Goal: Task Accomplishment & Management: Use online tool/utility

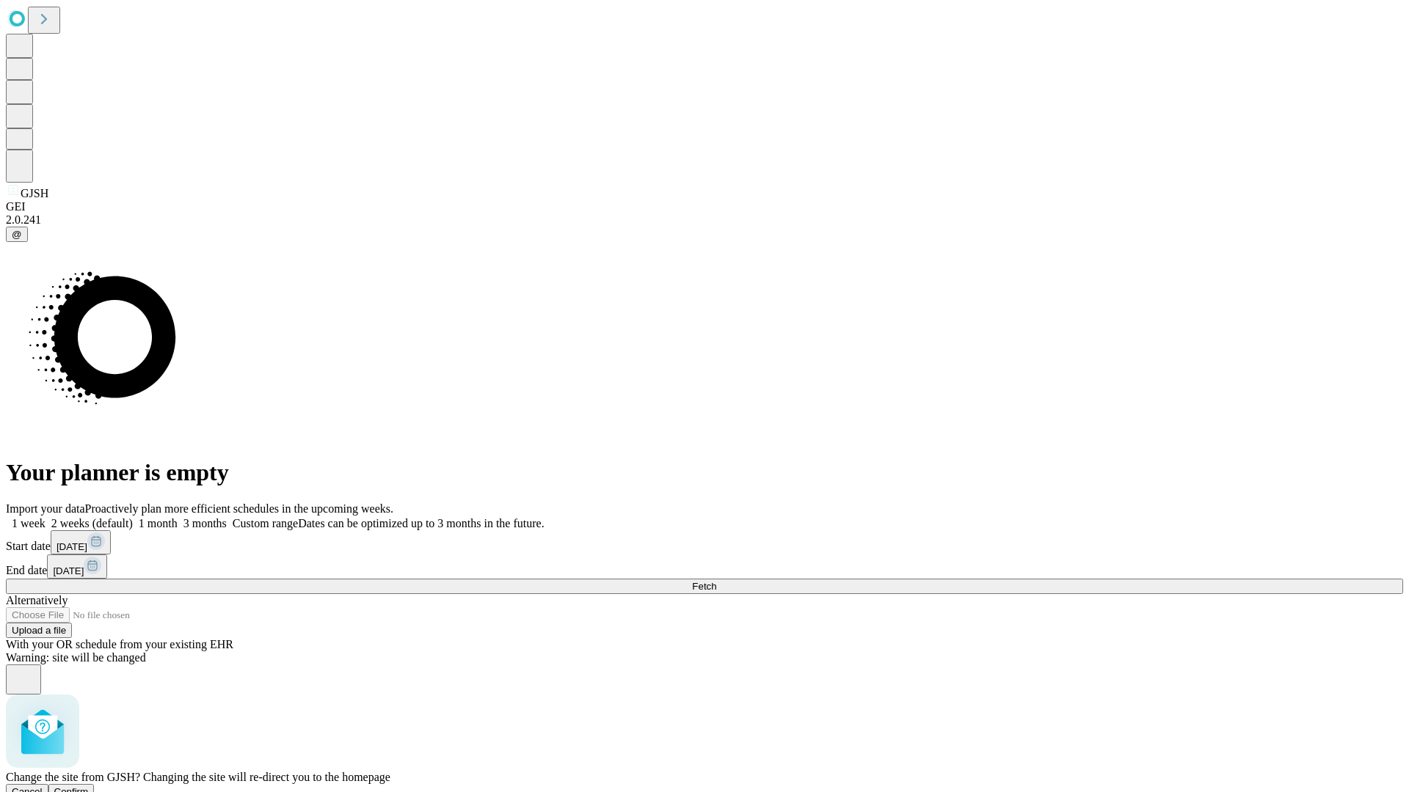
click at [89, 787] on span "Confirm" at bounding box center [71, 792] width 34 height 11
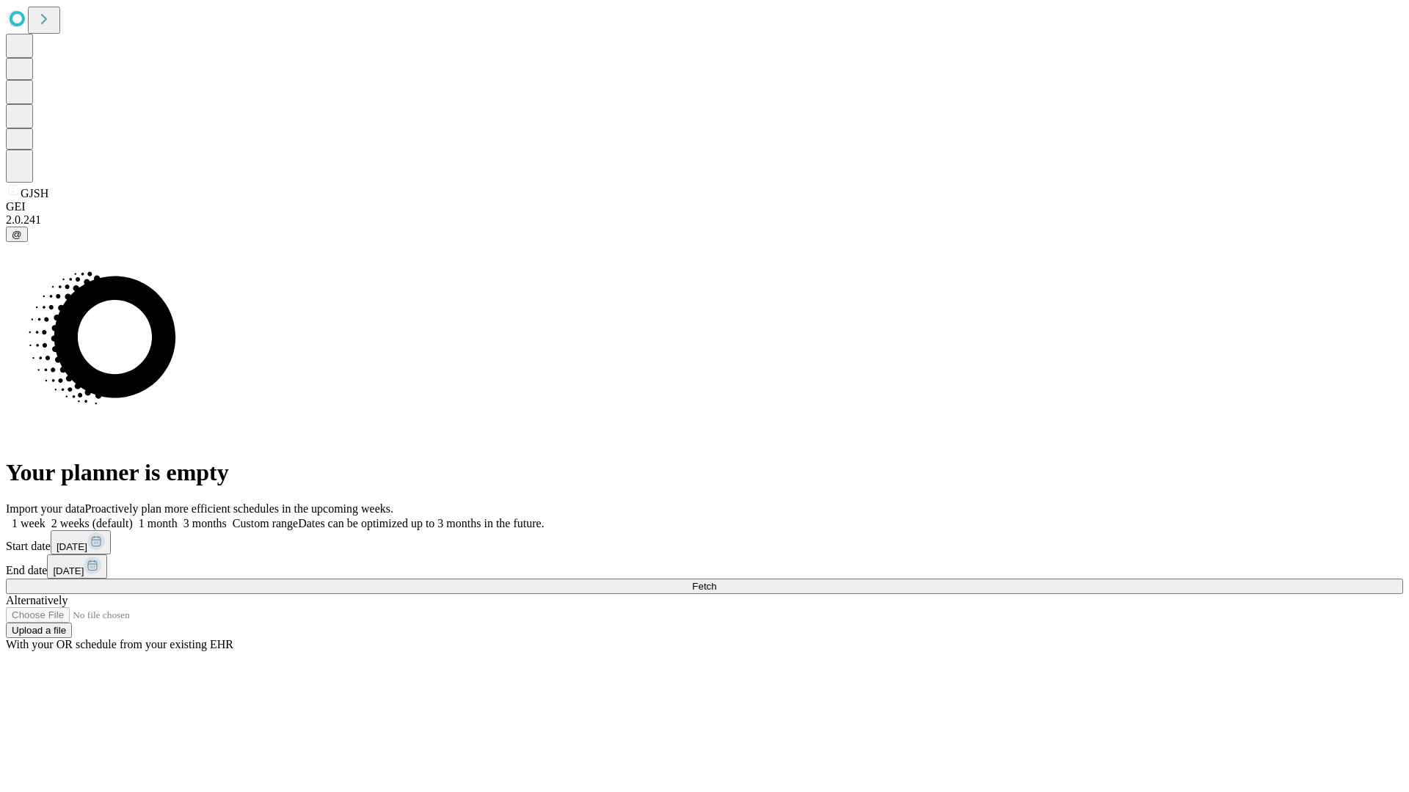
click at [133, 517] on label "2 weeks (default)" at bounding box center [88, 523] width 87 height 12
click at [716, 581] on span "Fetch" at bounding box center [704, 586] width 24 height 11
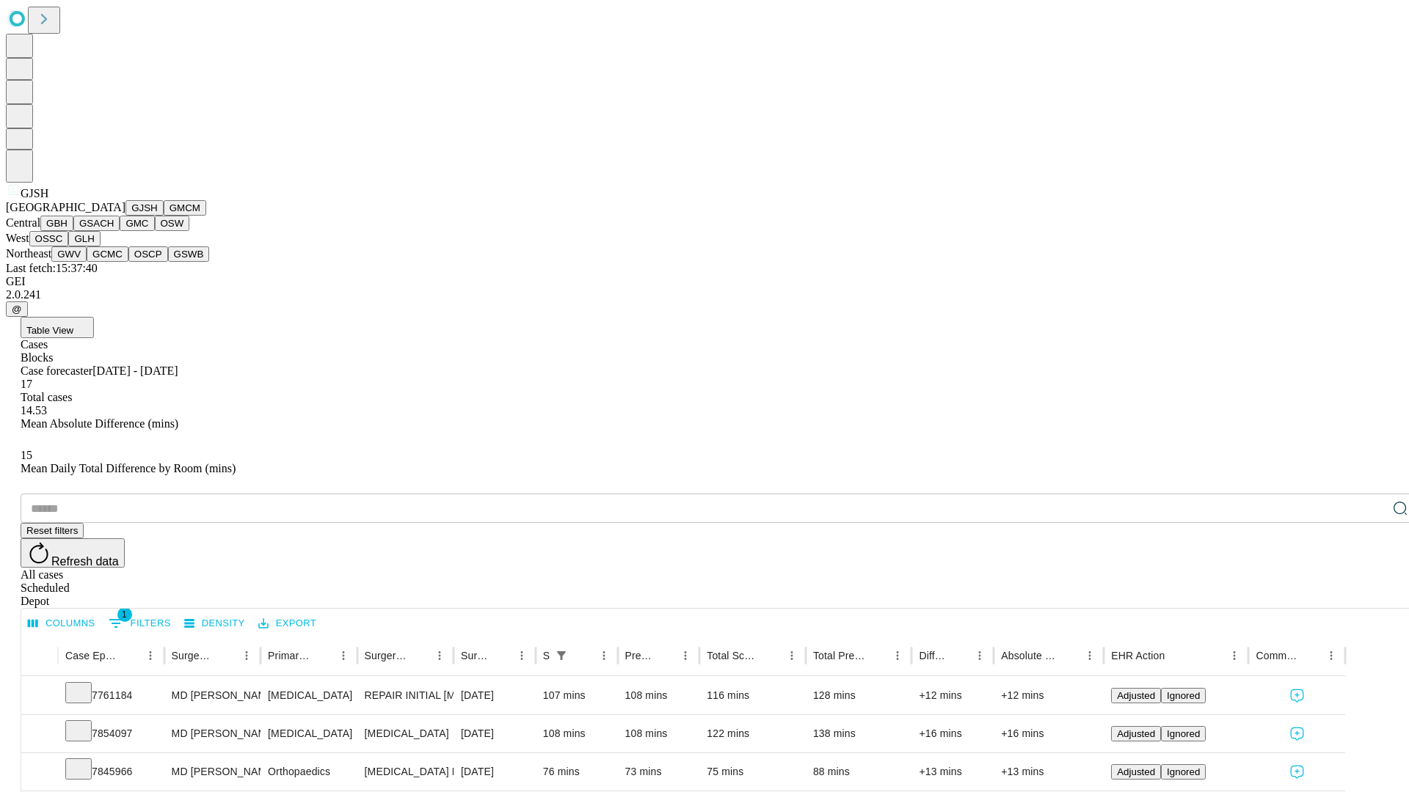
click at [164, 216] on button "GMCM" at bounding box center [185, 207] width 43 height 15
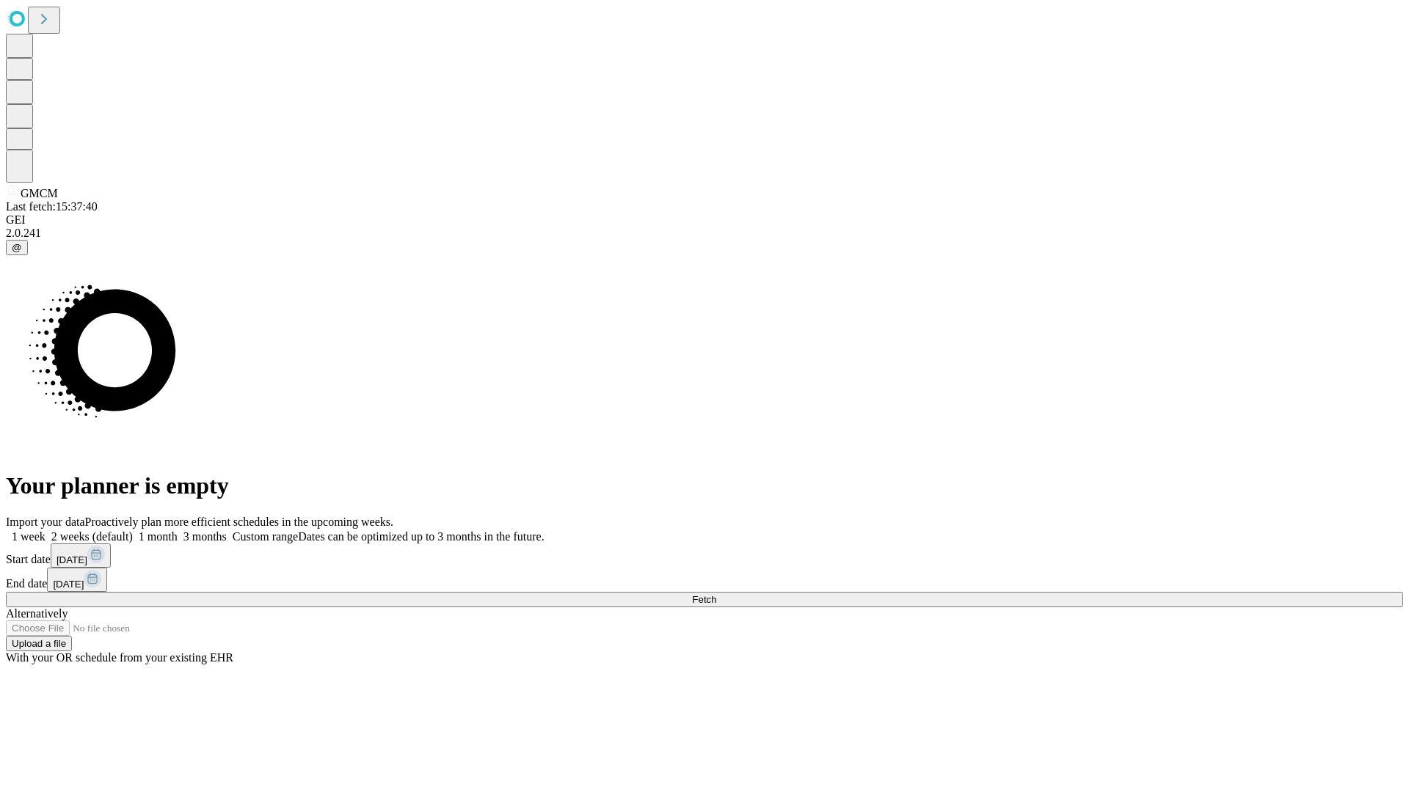
click at [133, 530] on label "2 weeks (default)" at bounding box center [88, 536] width 87 height 12
click at [716, 594] on span "Fetch" at bounding box center [704, 599] width 24 height 11
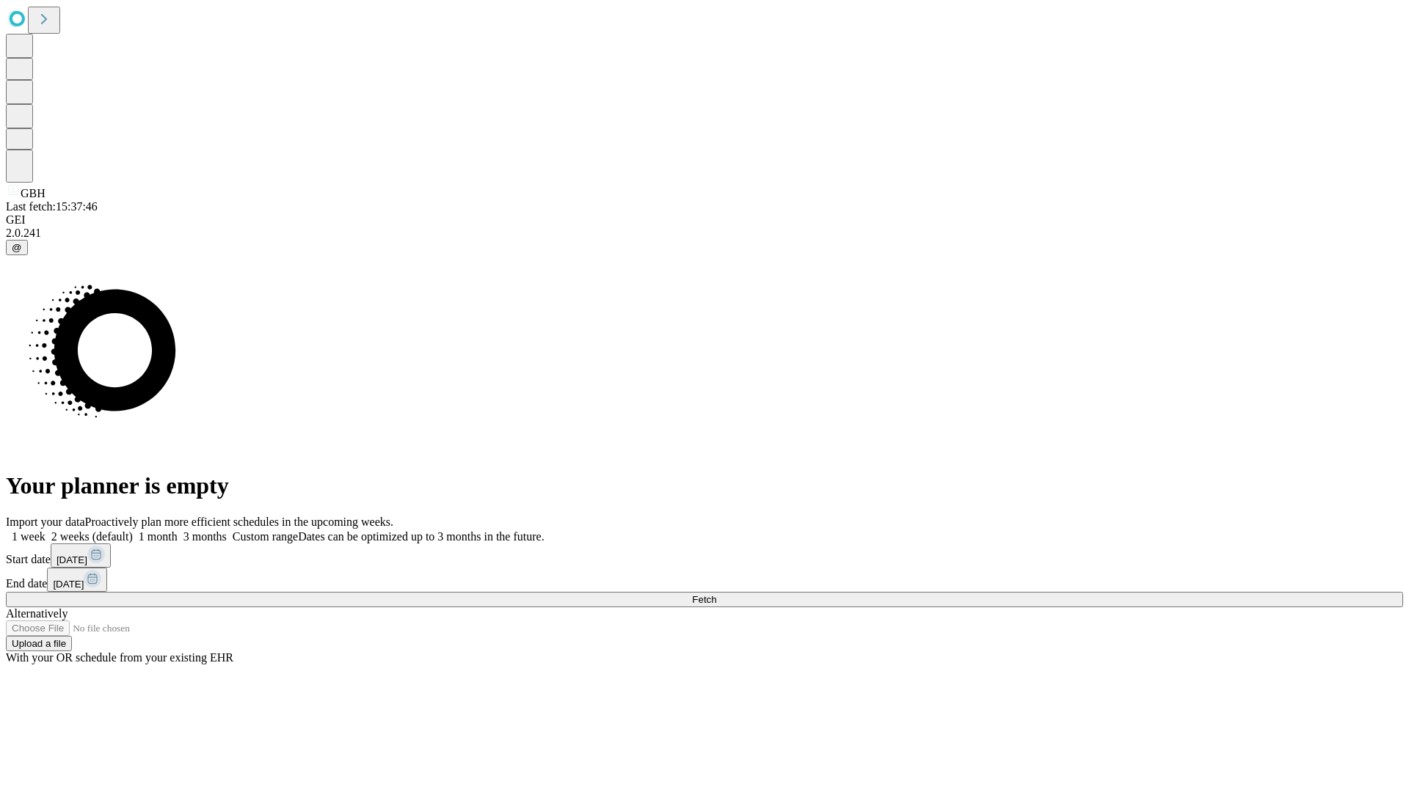
click at [133, 530] on label "2 weeks (default)" at bounding box center [88, 536] width 87 height 12
click at [716, 594] on span "Fetch" at bounding box center [704, 599] width 24 height 11
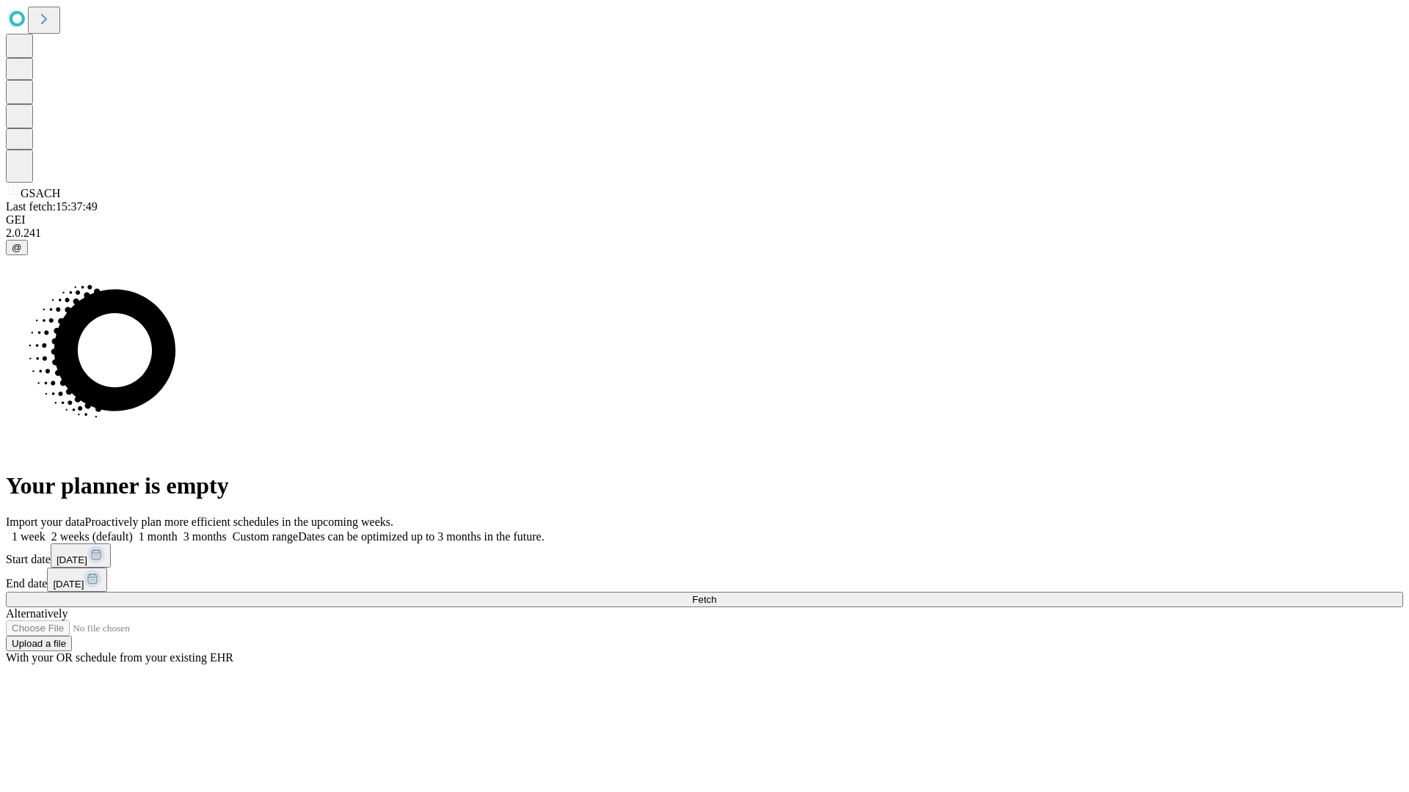
click at [133, 530] on label "2 weeks (default)" at bounding box center [88, 536] width 87 height 12
click at [716, 594] on span "Fetch" at bounding box center [704, 599] width 24 height 11
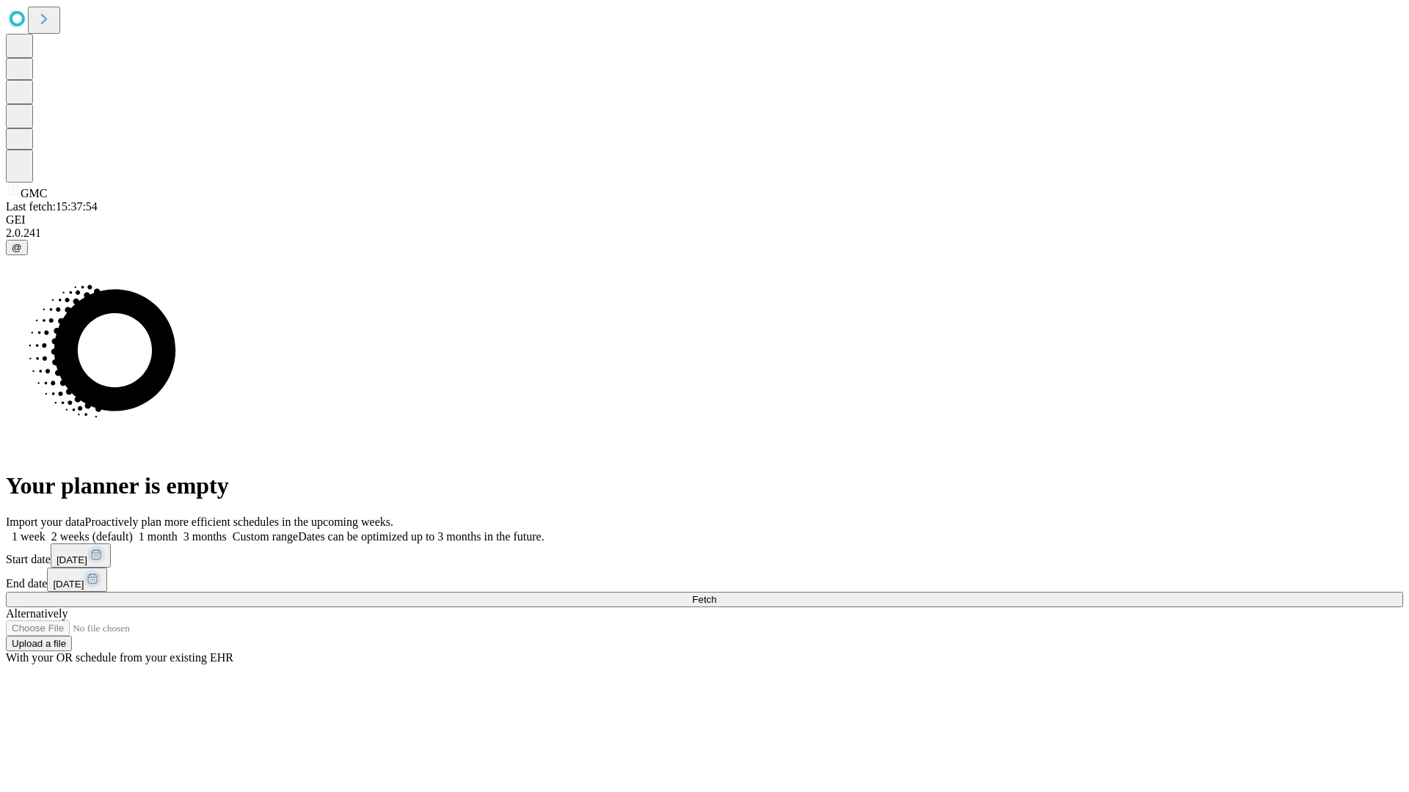
click at [716, 594] on span "Fetch" at bounding box center [704, 599] width 24 height 11
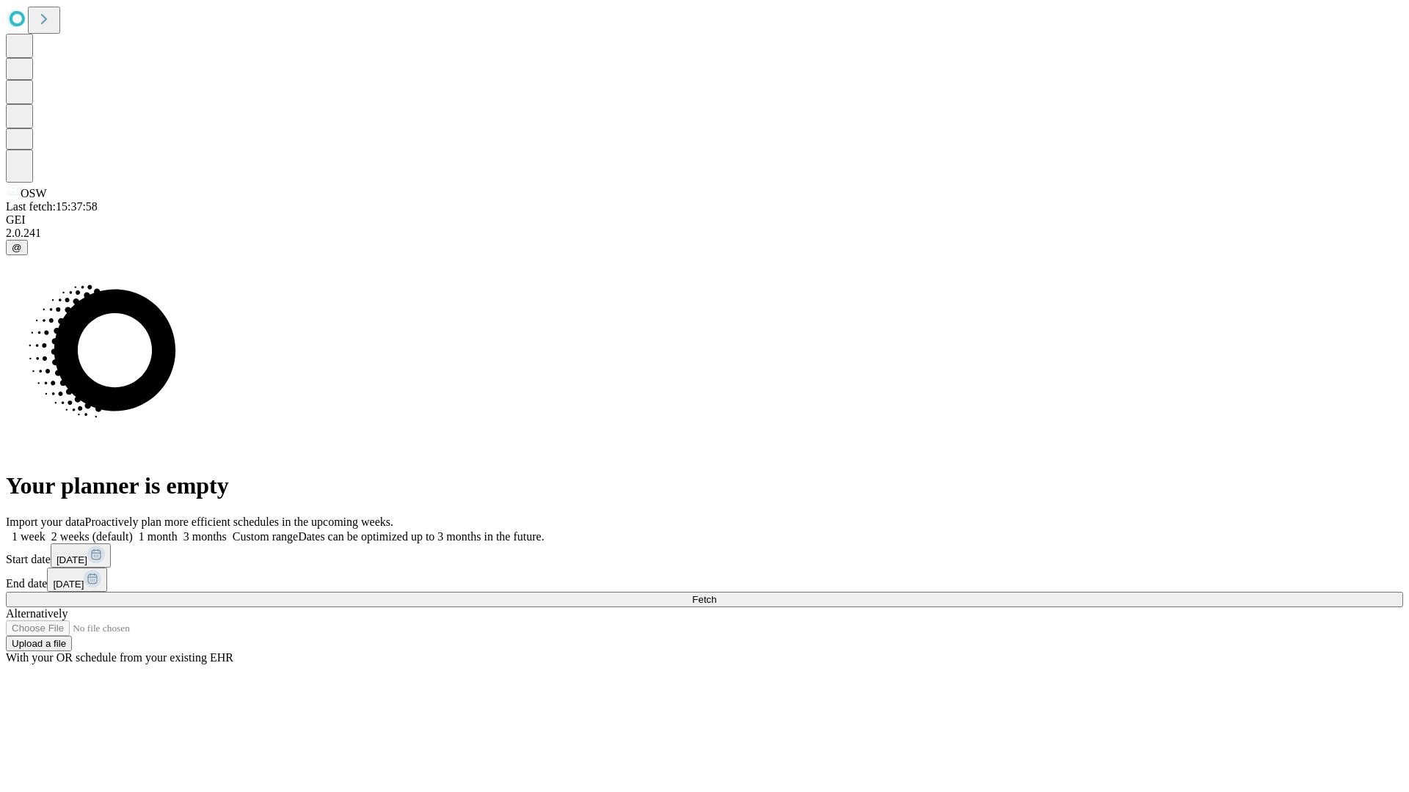
click at [133, 530] on label "2 weeks (default)" at bounding box center [88, 536] width 87 height 12
click at [716, 594] on span "Fetch" at bounding box center [704, 599] width 24 height 11
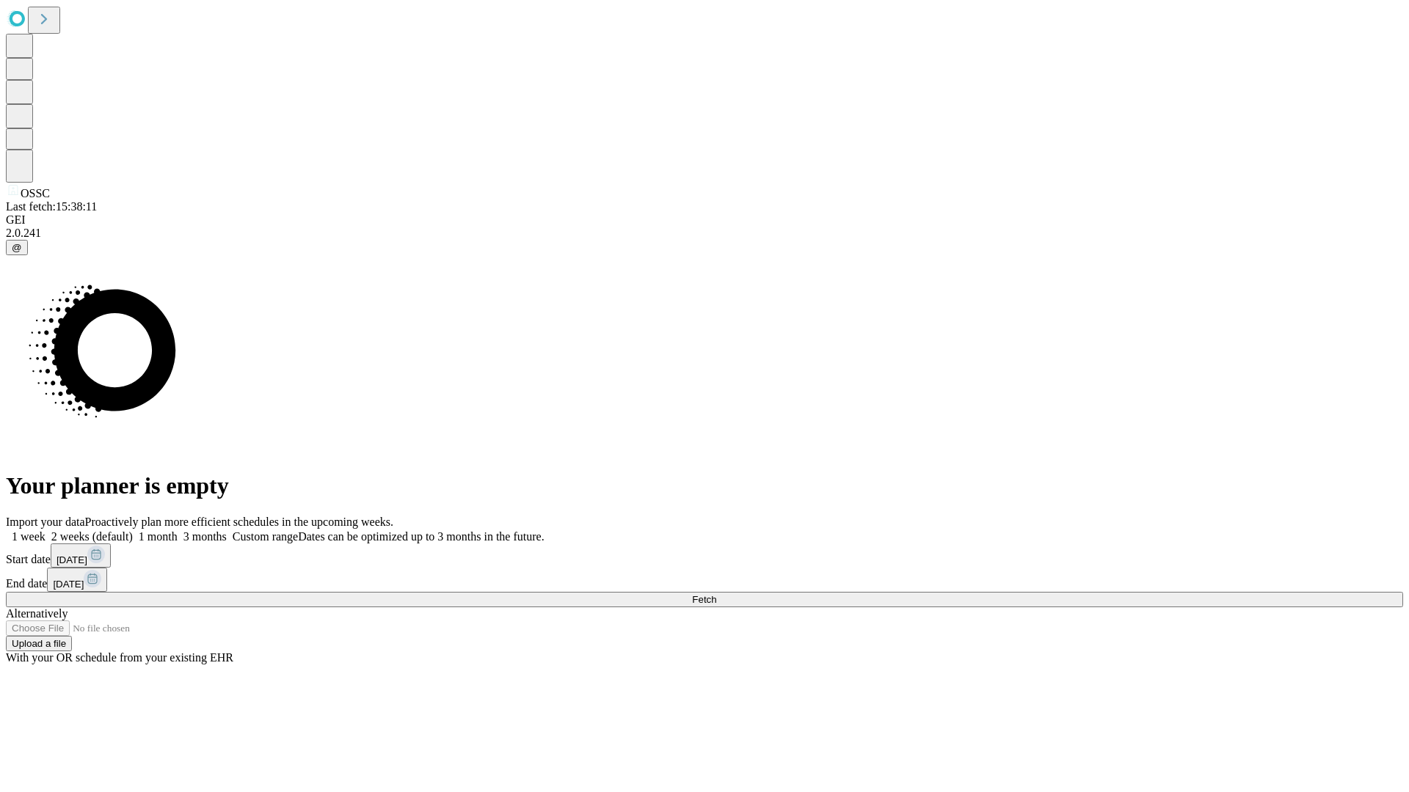
click at [133, 530] on label "2 weeks (default)" at bounding box center [88, 536] width 87 height 12
click at [716, 594] on span "Fetch" at bounding box center [704, 599] width 24 height 11
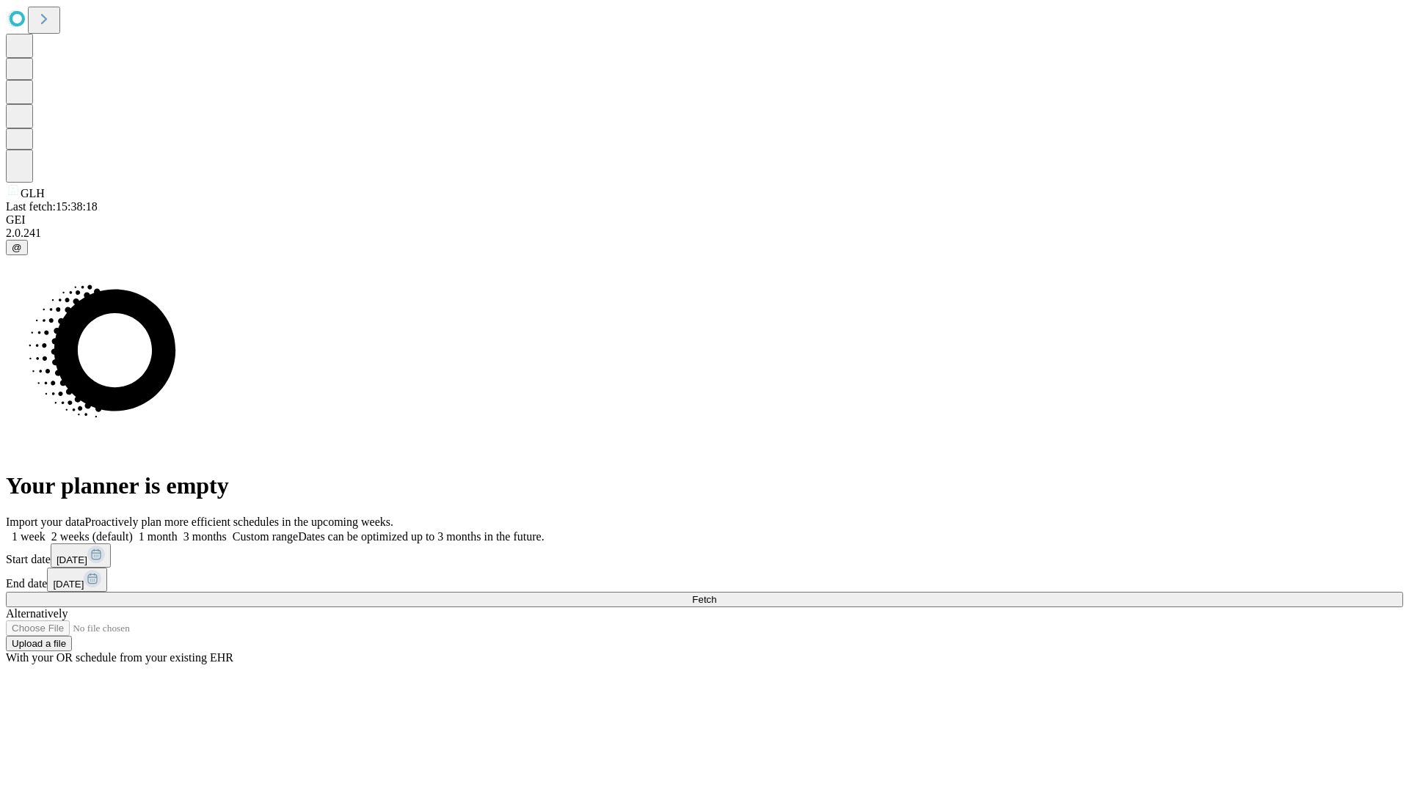
click at [716, 594] on span "Fetch" at bounding box center [704, 599] width 24 height 11
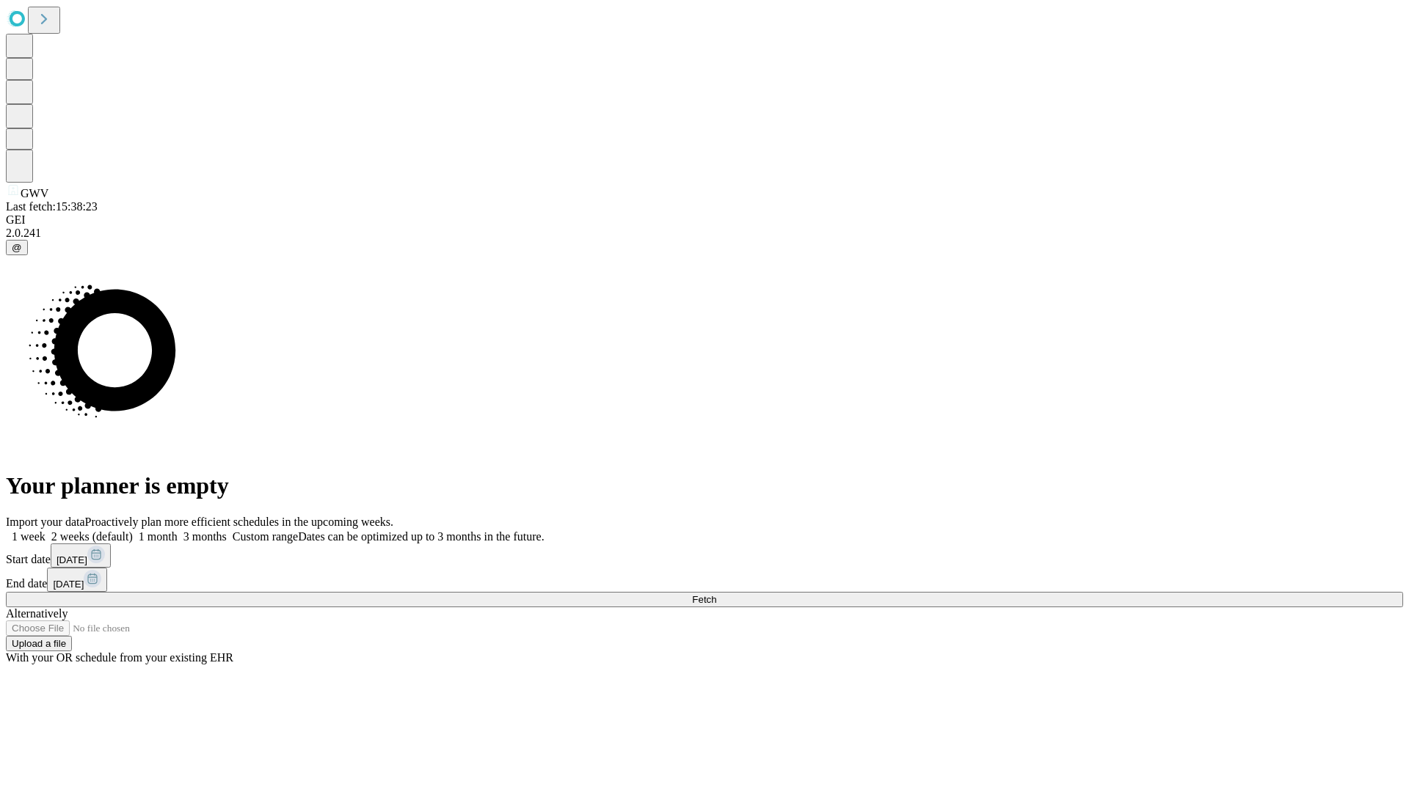
click at [133, 530] on label "2 weeks (default)" at bounding box center [88, 536] width 87 height 12
click at [716, 594] on span "Fetch" at bounding box center [704, 599] width 24 height 11
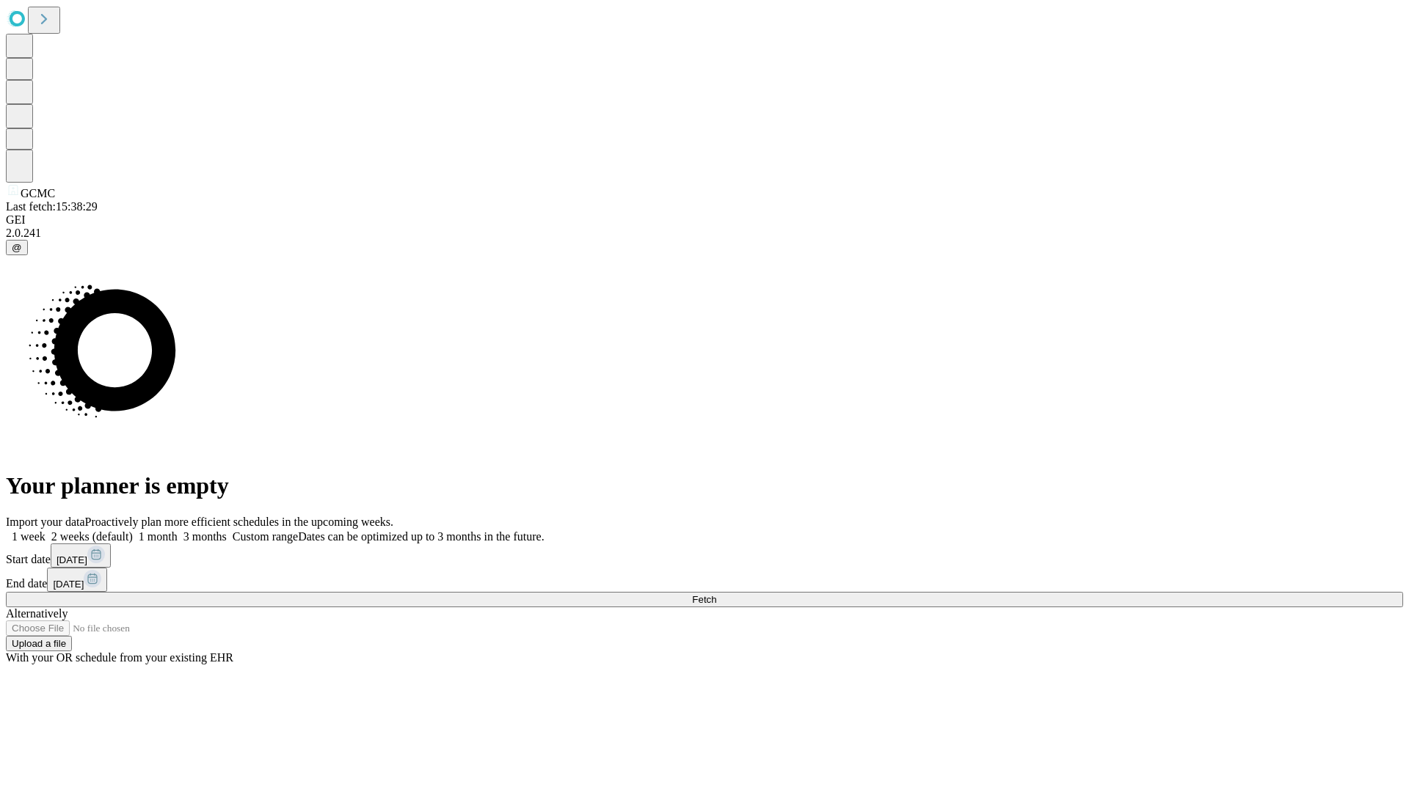
click at [133, 530] on label "2 weeks (default)" at bounding box center [88, 536] width 87 height 12
click at [716, 594] on span "Fetch" at bounding box center [704, 599] width 24 height 11
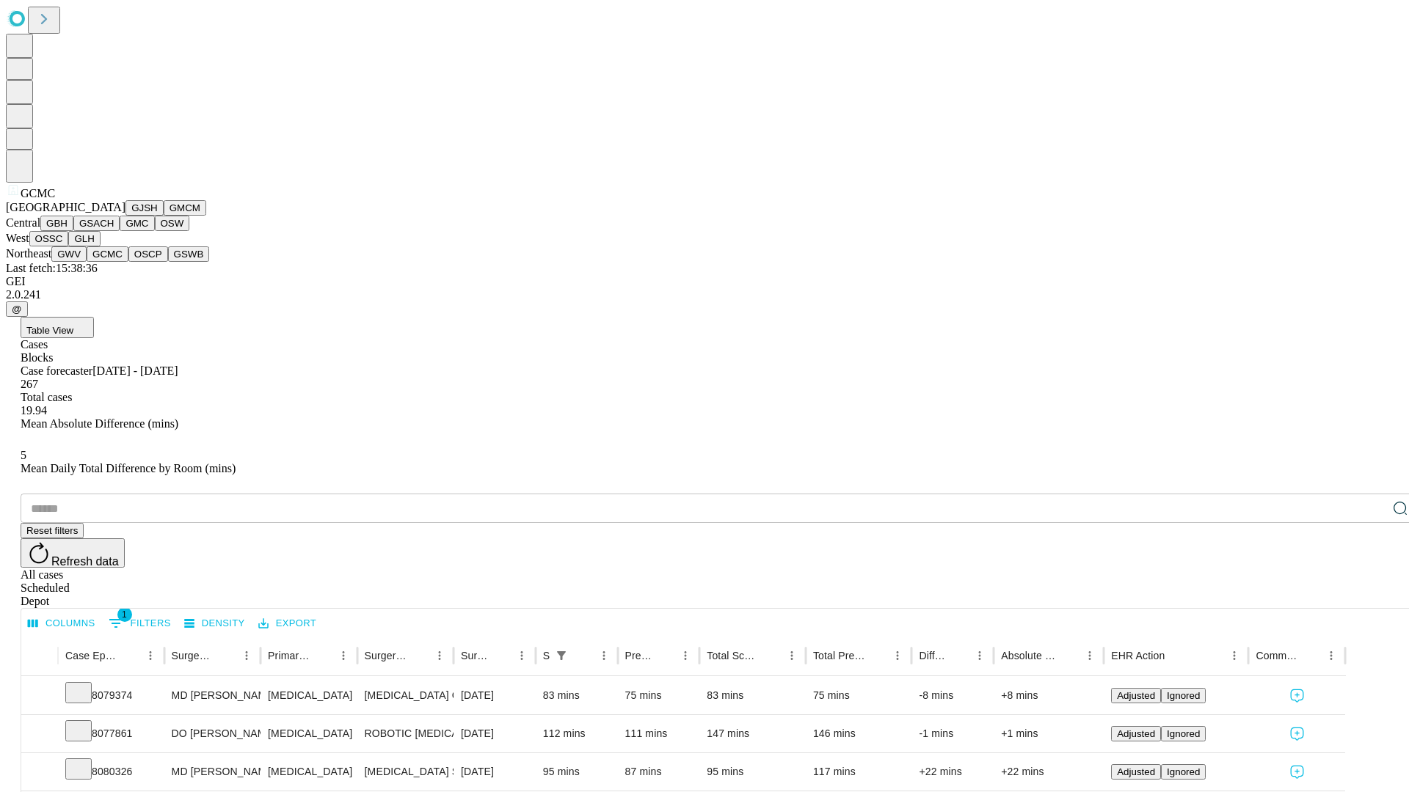
click at [128, 262] on button "OSCP" at bounding box center [148, 254] width 40 height 15
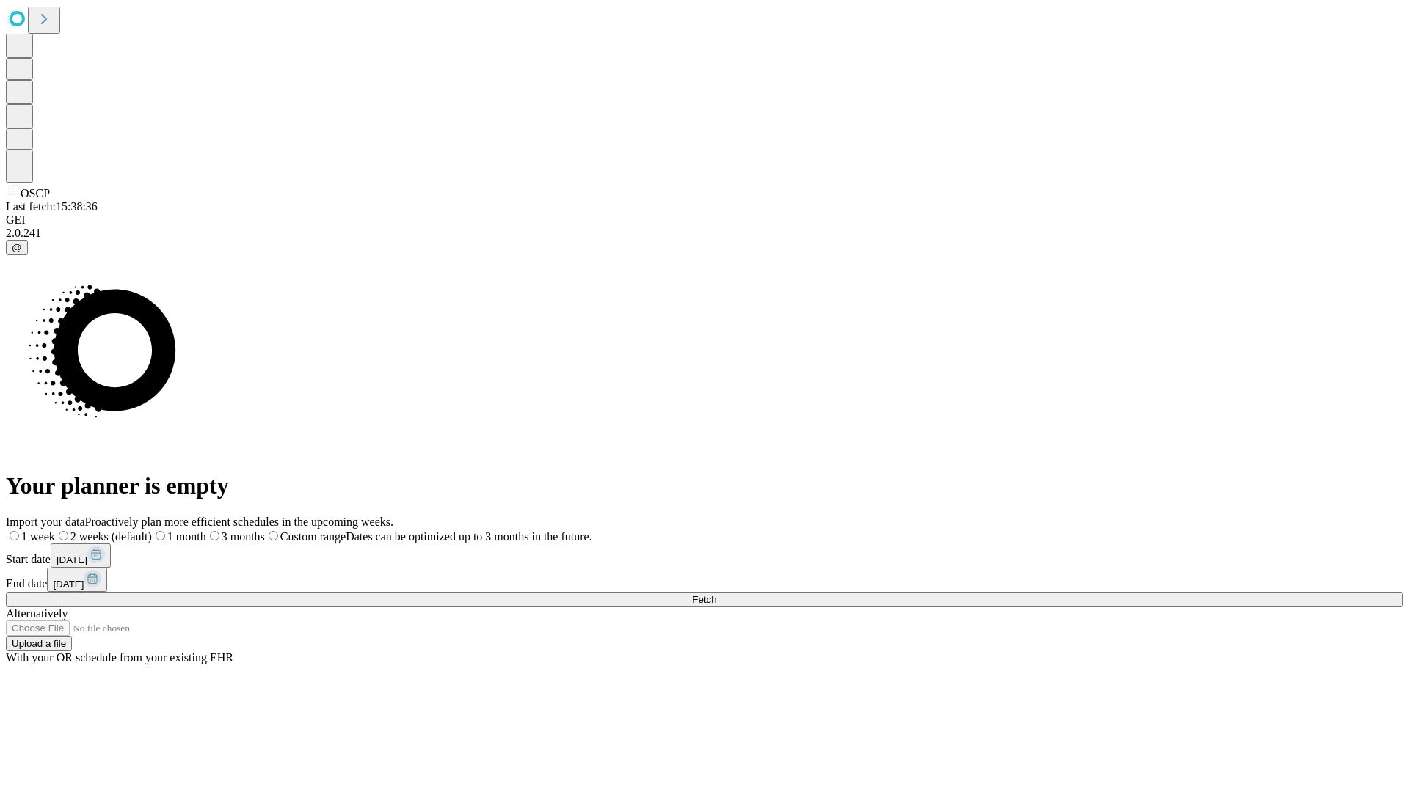
click at [716, 594] on span "Fetch" at bounding box center [704, 599] width 24 height 11
